Goal: Find contact information: Find contact information

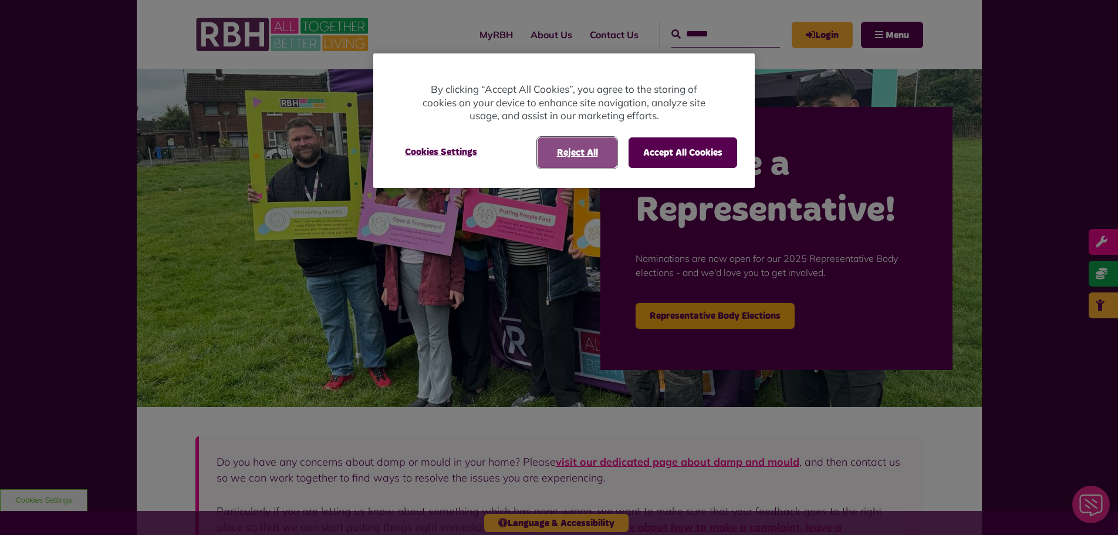
click at [584, 146] on button "Reject All" at bounding box center [577, 152] width 79 height 31
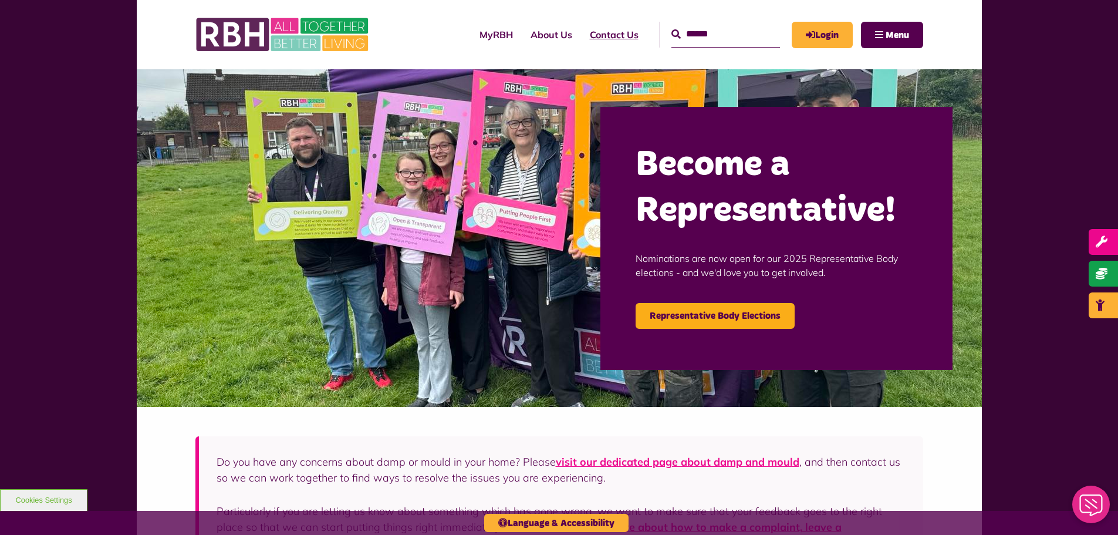
click at [606, 33] on link "Contact Us" at bounding box center [614, 35] width 66 height 32
